Goal: Information Seeking & Learning: Learn about a topic

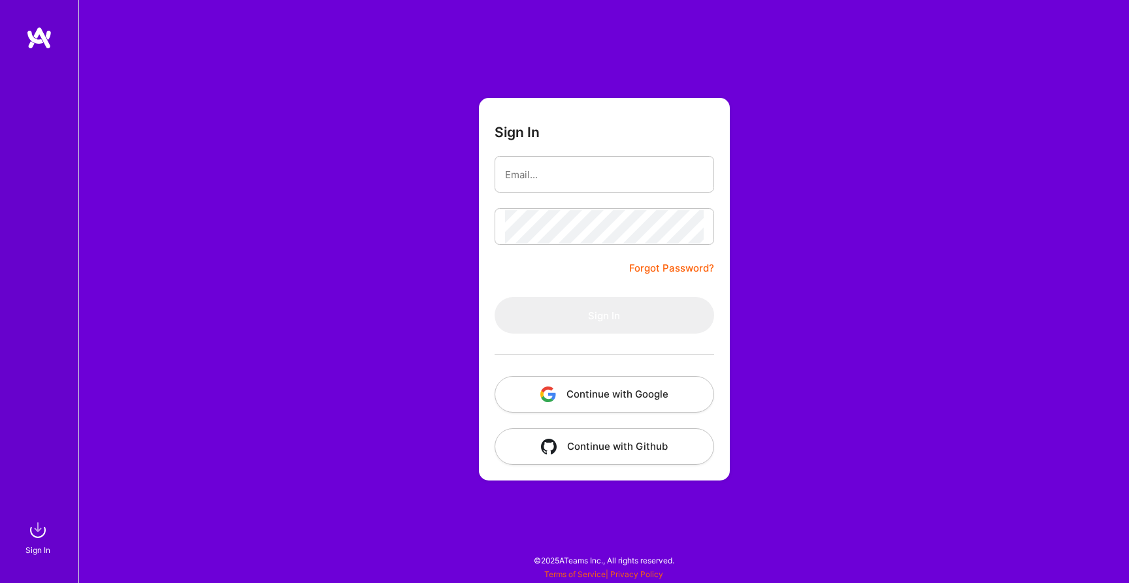
click at [581, 393] on button "Continue with Google" at bounding box center [603, 394] width 219 height 37
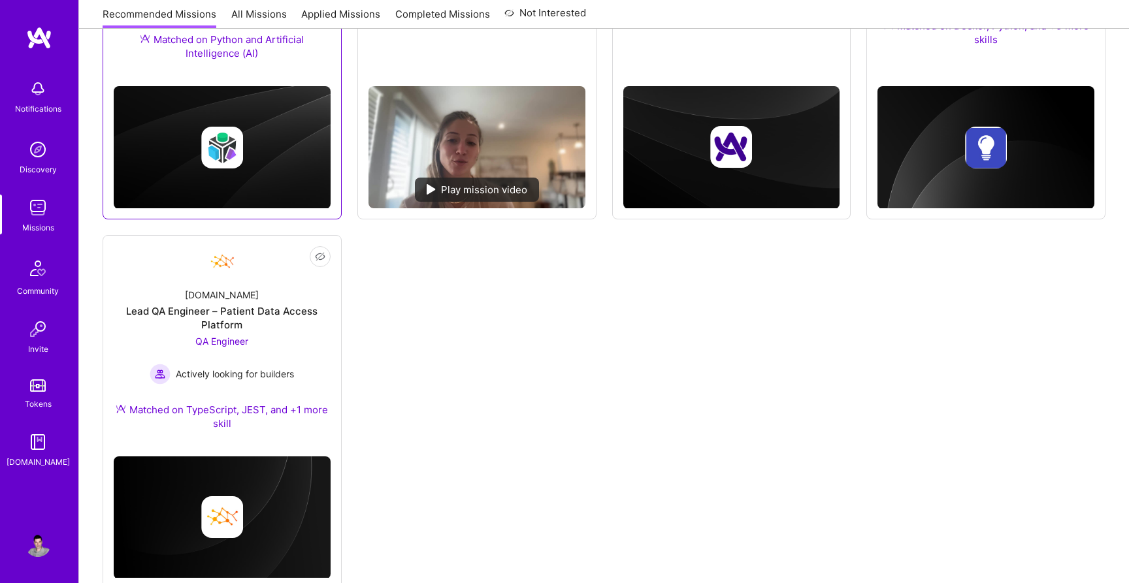
scroll to position [393, 0]
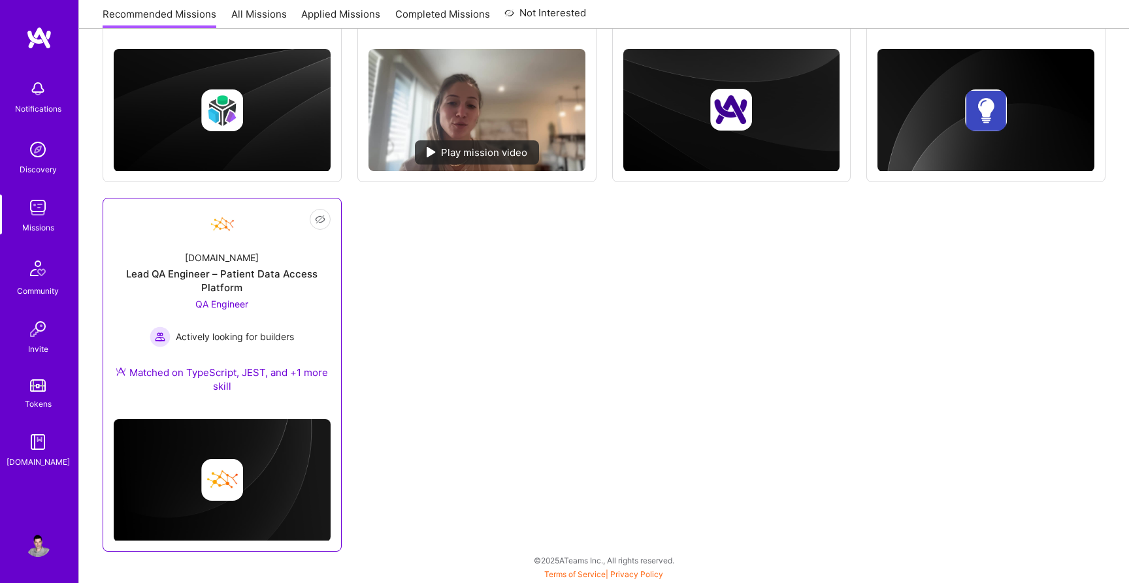
click at [220, 282] on div "Lead QA Engineer – Patient Data Access Platform" at bounding box center [222, 280] width 217 height 27
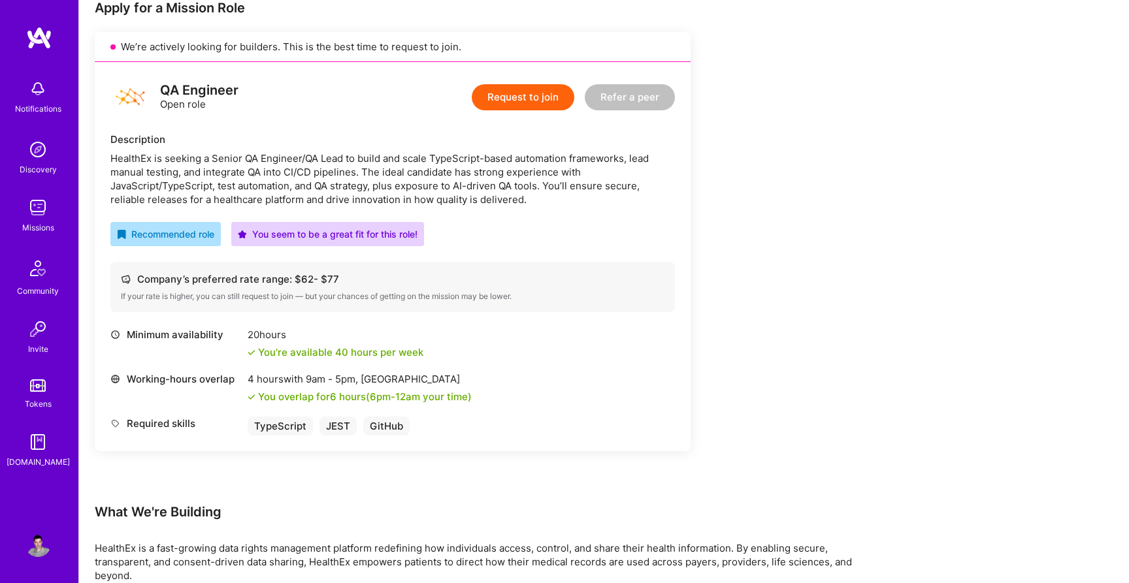
scroll to position [212, 0]
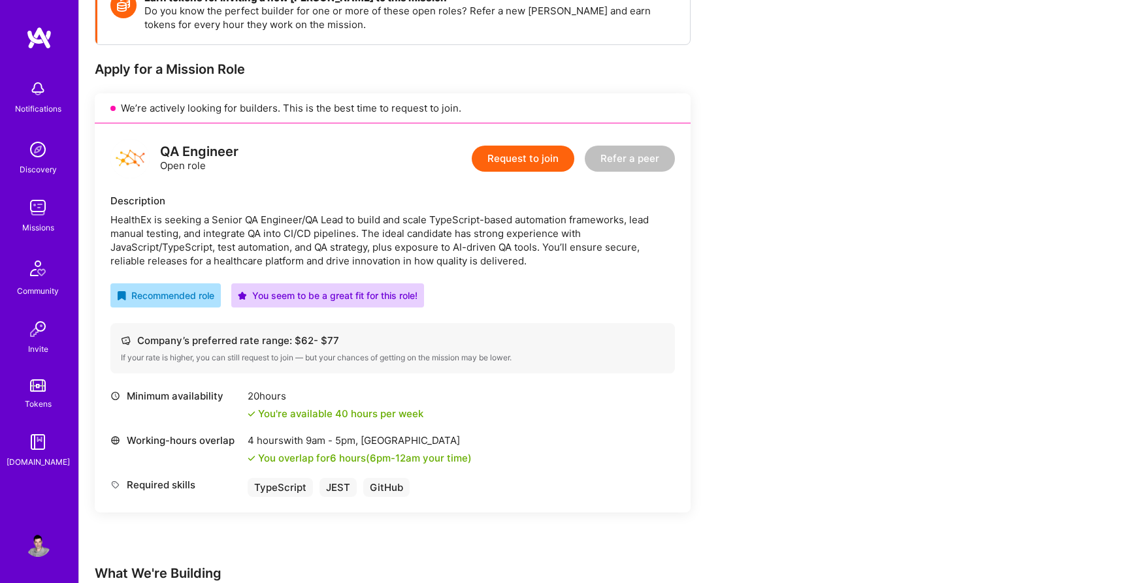
click at [141, 223] on div "HealthEx is seeking a Senior QA Engineer/QA Lead to build and scale TypeScript-…" at bounding box center [392, 240] width 564 height 55
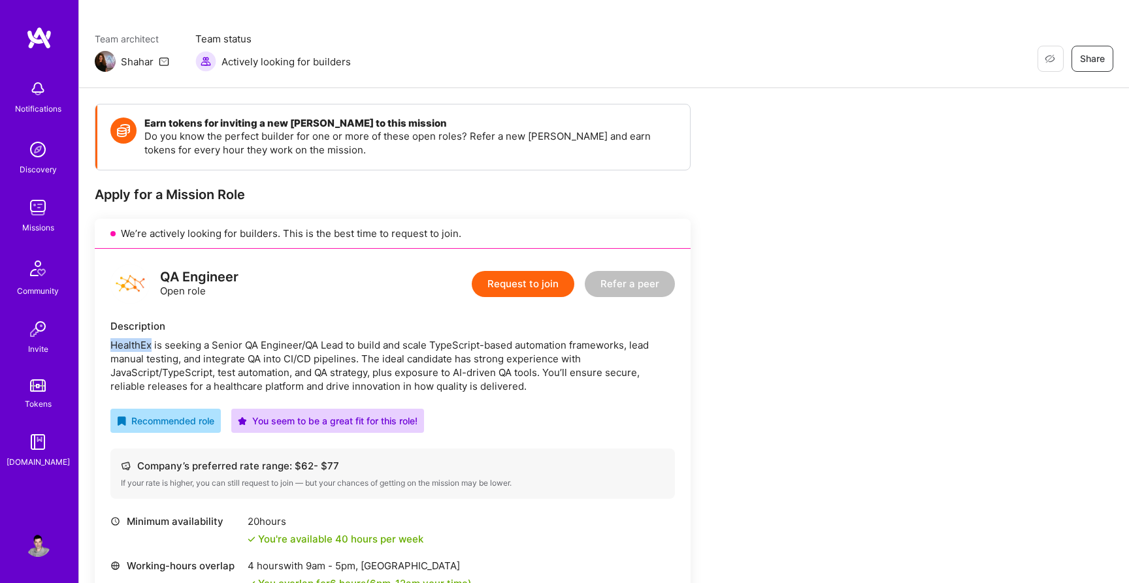
scroll to position [0, 0]
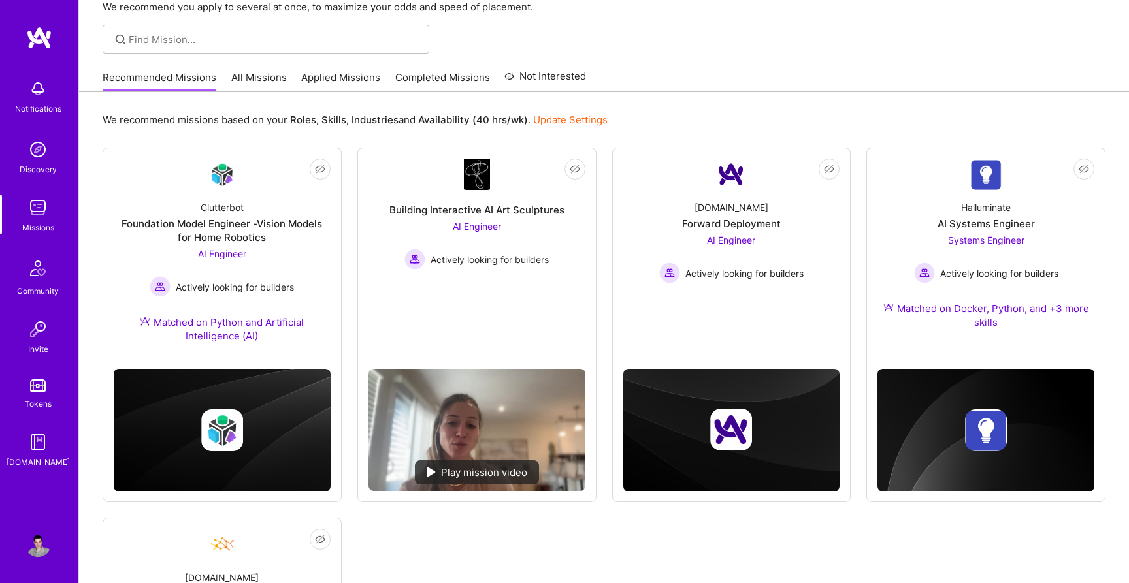
scroll to position [24, 0]
